Goal: Transaction & Acquisition: Download file/media

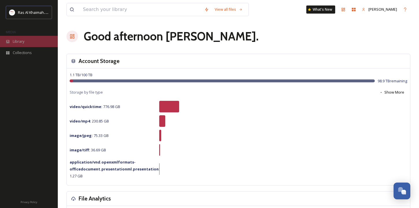
click at [21, 41] on span "Library" at bounding box center [19, 41] width 12 height 5
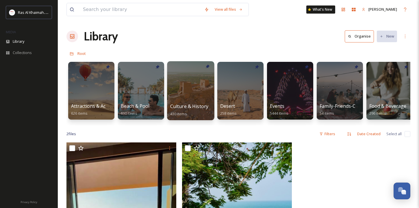
click at [205, 94] on div at bounding box center [190, 90] width 47 height 59
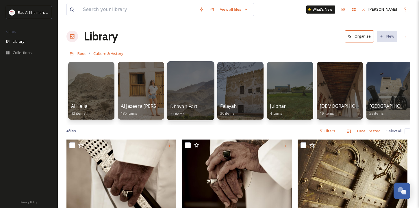
click at [189, 96] on div at bounding box center [190, 90] width 47 height 59
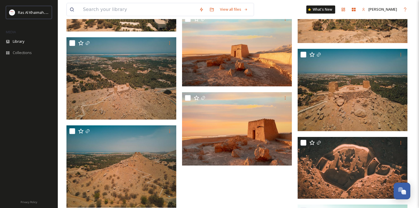
scroll to position [437, 0]
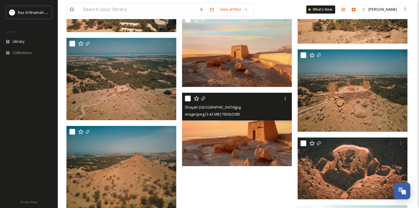
click at [187, 98] on input "checkbox" at bounding box center [188, 99] width 6 height 6
checkbox input "true"
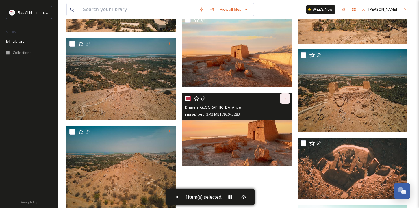
click at [283, 98] on div at bounding box center [285, 98] width 10 height 10
click at [279, 122] on span "Download" at bounding box center [279, 122] width 18 height 5
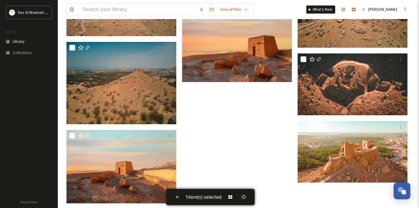
scroll to position [511, 0]
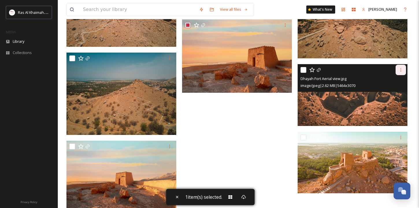
click at [400, 71] on icon at bounding box center [401, 70] width 5 height 5
click at [395, 92] on span "Download" at bounding box center [395, 93] width 18 height 5
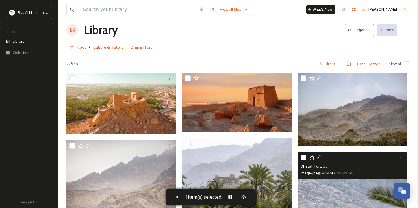
scroll to position [5, 0]
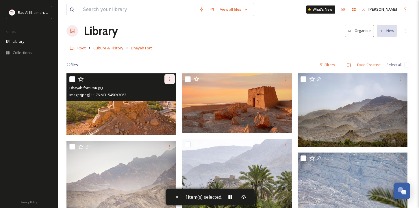
click at [168, 78] on icon at bounding box center [170, 79] width 5 height 5
click at [160, 103] on span "Download" at bounding box center [163, 102] width 18 height 5
